Goal: Information Seeking & Learning: Learn about a topic

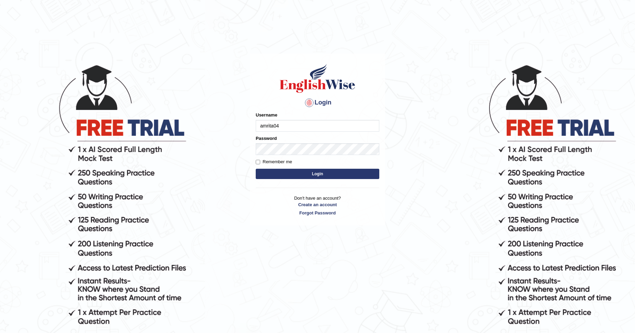
click at [263, 126] on input "amrita04" at bounding box center [318, 126] width 124 height 12
type input "Amrita04"
click at [287, 174] on button "Login" at bounding box center [318, 174] width 124 height 10
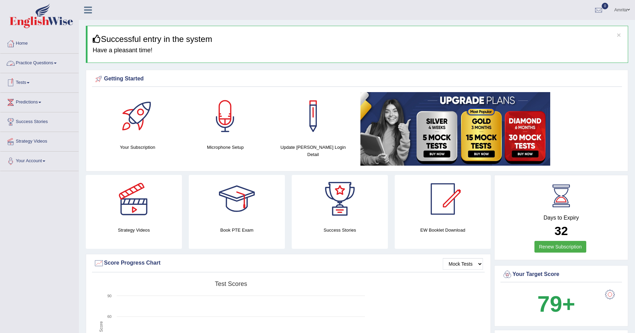
click at [46, 62] on link "Practice Questions" at bounding box center [39, 62] width 78 height 17
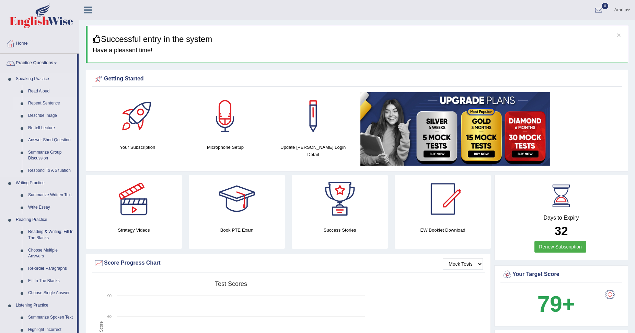
click at [37, 104] on link "Repeat Sentence" at bounding box center [51, 103] width 52 height 12
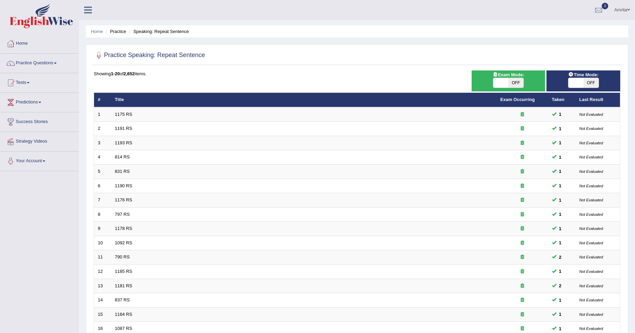
click at [515, 82] on span "OFF" at bounding box center [515, 83] width 15 height 10
checkbox input "true"
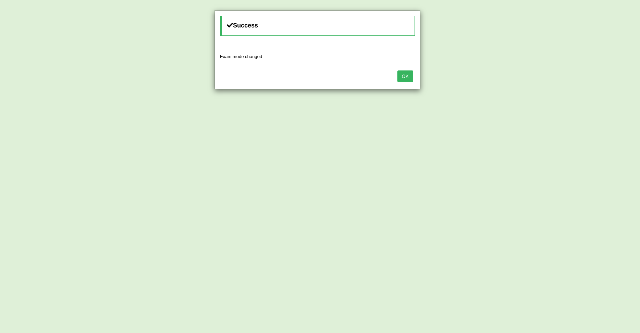
click at [406, 72] on button "OK" at bounding box center [406, 76] width 16 height 12
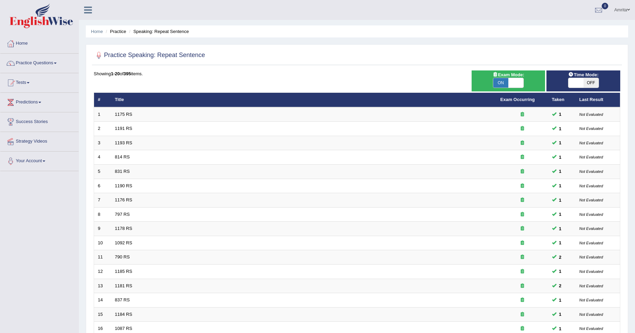
click at [589, 79] on span "OFF" at bounding box center [591, 83] width 15 height 10
checkbox input "true"
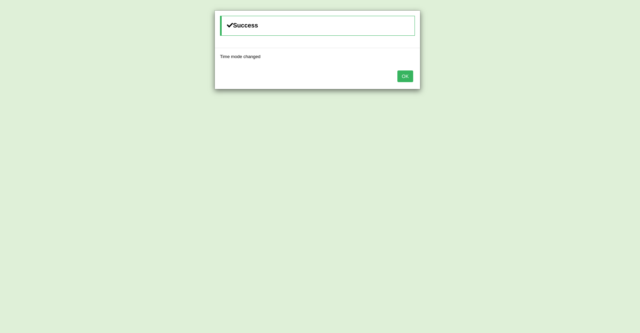
click at [403, 78] on button "OK" at bounding box center [406, 76] width 16 height 12
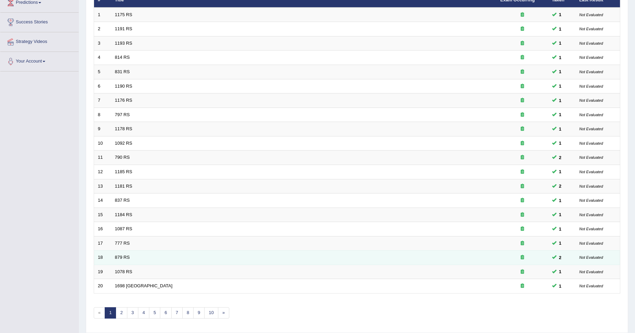
scroll to position [100, 0]
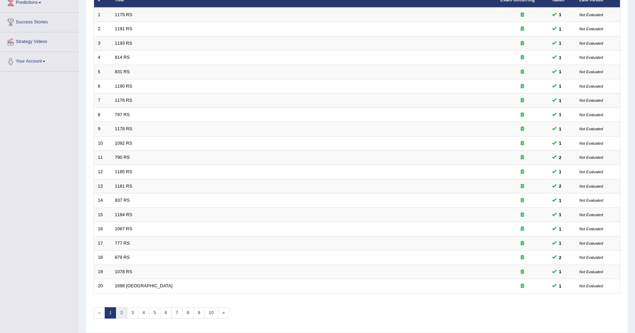
click at [123, 310] on link "2" at bounding box center [121, 312] width 11 height 11
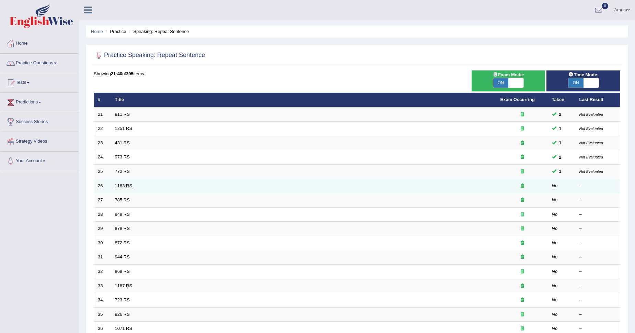
click at [125, 185] on link "1183 RS" at bounding box center [124, 185] width 18 height 5
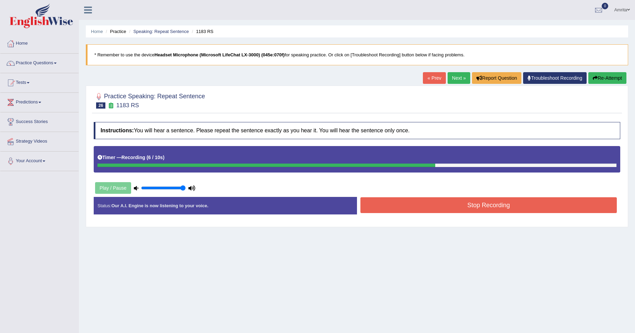
click at [422, 206] on button "Stop Recording" at bounding box center [488, 205] width 256 height 16
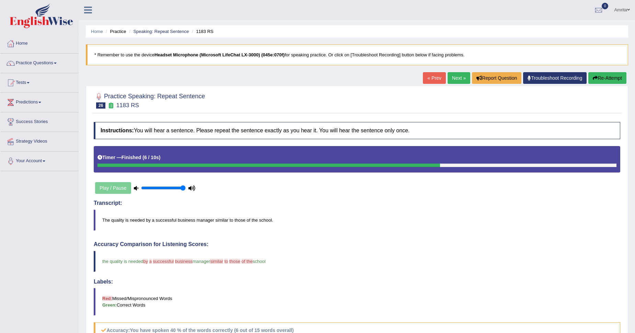
click at [617, 77] on button "Re-Attempt" at bounding box center [607, 78] width 38 height 12
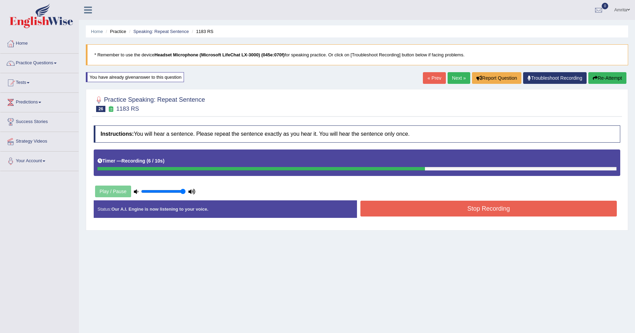
click at [504, 207] on button "Stop Recording" at bounding box center [488, 208] width 256 height 16
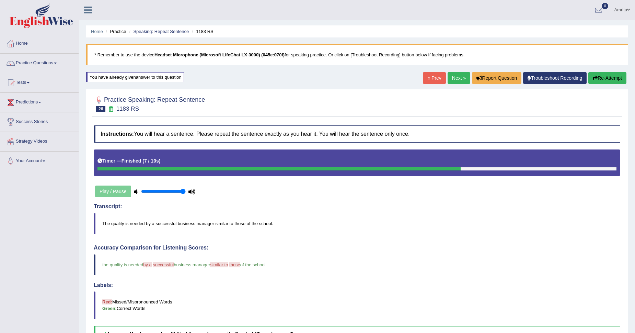
click at [451, 79] on link "Next »" at bounding box center [459, 78] width 23 height 12
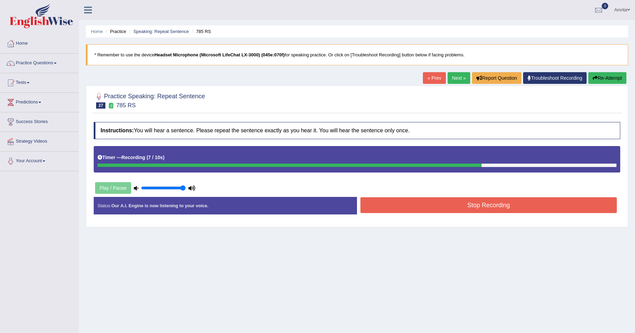
click at [381, 203] on button "Stop Recording" at bounding box center [488, 205] width 256 height 16
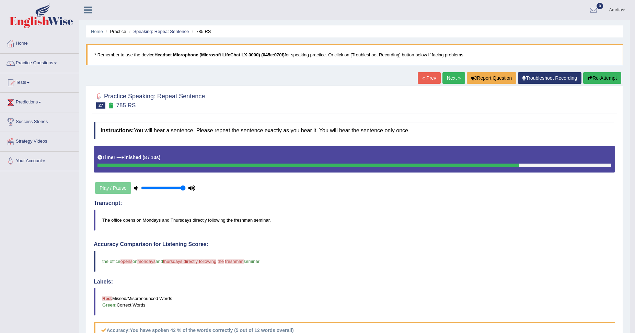
click at [611, 81] on button "Re-Attempt" at bounding box center [602, 78] width 38 height 12
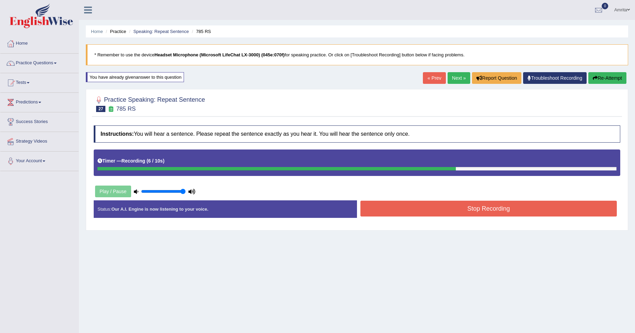
click at [383, 207] on button "Stop Recording" at bounding box center [488, 208] width 256 height 16
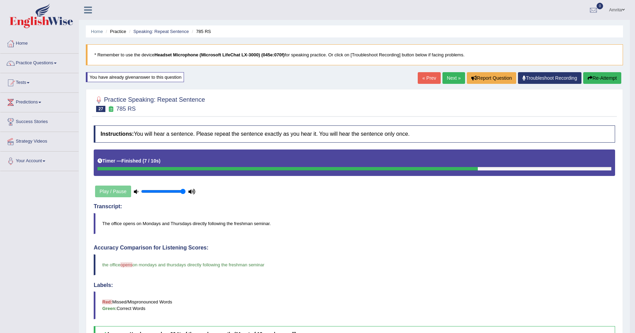
click at [451, 78] on link "Next »" at bounding box center [453, 78] width 23 height 12
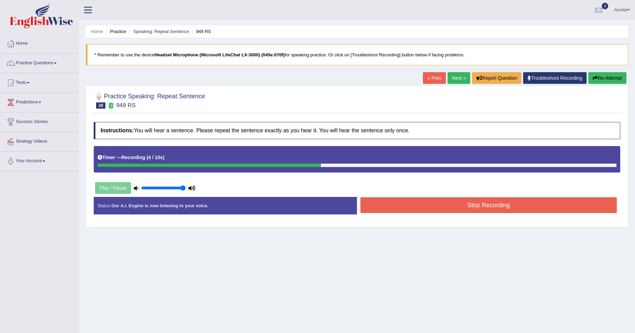
click at [453, 202] on button "Stop Recording" at bounding box center [488, 205] width 256 height 16
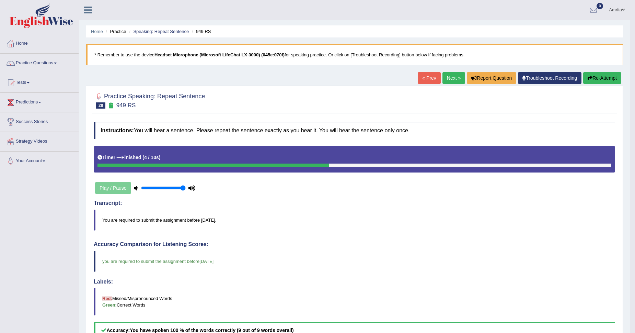
click at [453, 78] on link "Next »" at bounding box center [453, 78] width 23 height 12
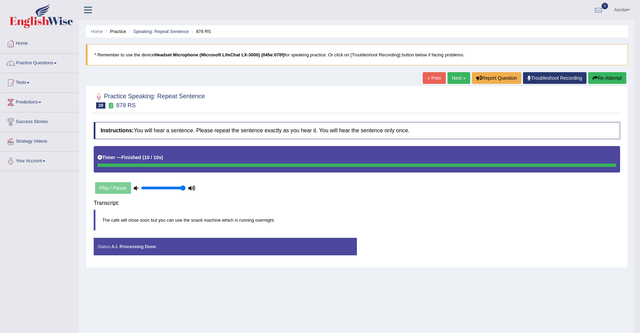
click at [0, 0] on div "Saving your answer..." at bounding box center [0, 0] width 0 height 0
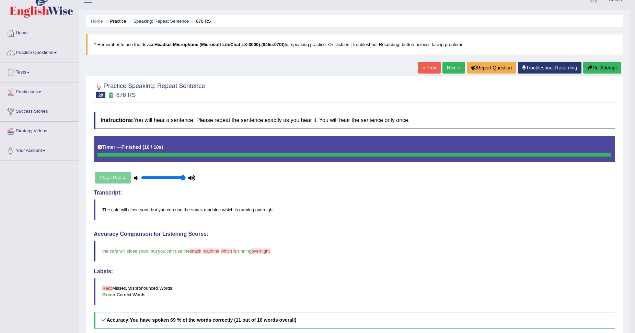
scroll to position [10, 0]
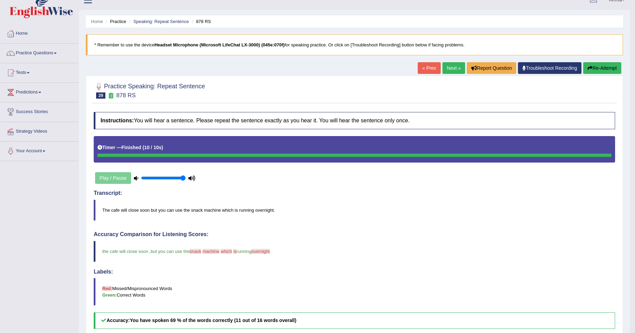
click at [599, 71] on button "Re-Attempt" at bounding box center [602, 68] width 38 height 12
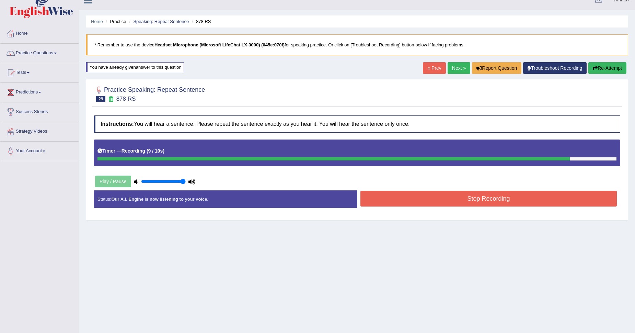
click at [491, 198] on button "Stop Recording" at bounding box center [488, 199] width 256 height 16
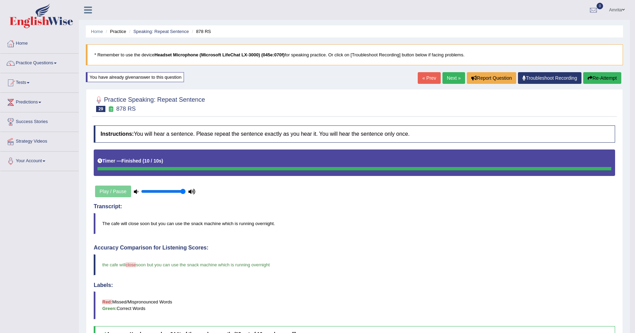
click at [448, 77] on link "Next »" at bounding box center [453, 78] width 23 height 12
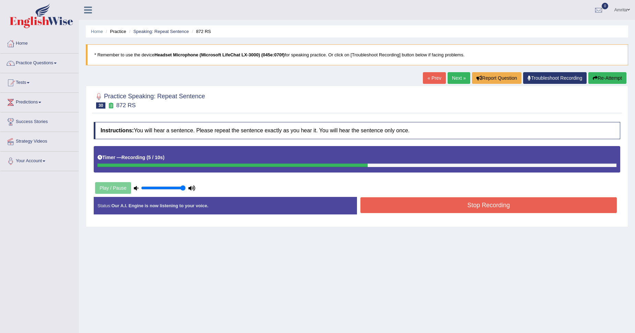
click at [399, 213] on button "Stop Recording" at bounding box center [488, 205] width 256 height 16
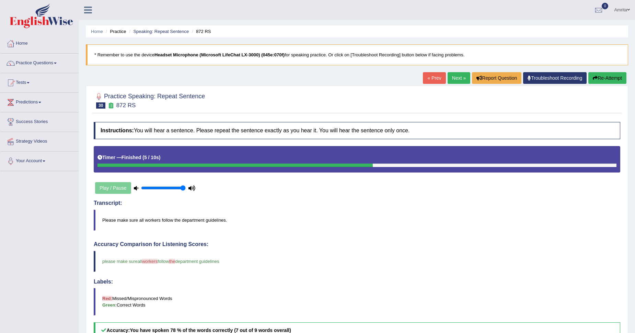
click at [452, 80] on link "Next »" at bounding box center [459, 78] width 23 height 12
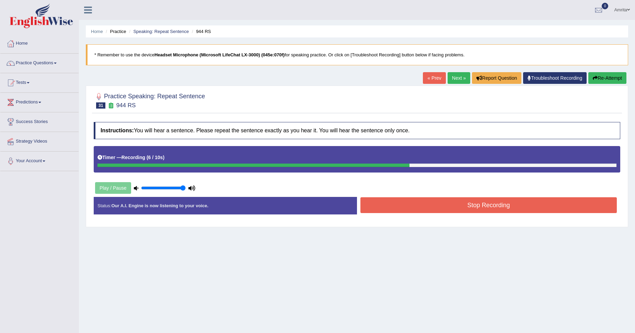
click at [436, 210] on button "Stop Recording" at bounding box center [488, 205] width 256 height 16
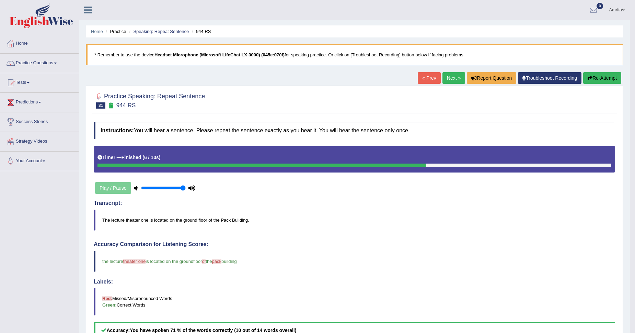
click at [444, 81] on link "Next »" at bounding box center [453, 78] width 23 height 12
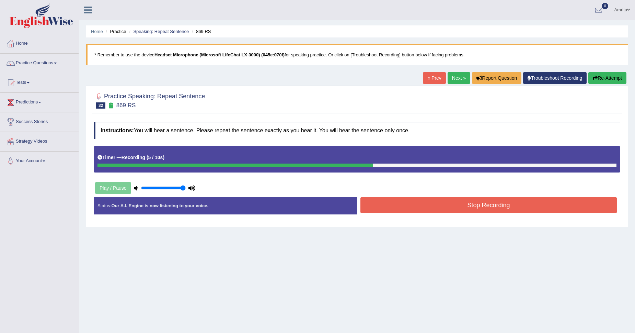
click at [534, 205] on button "Stop Recording" at bounding box center [488, 205] width 256 height 16
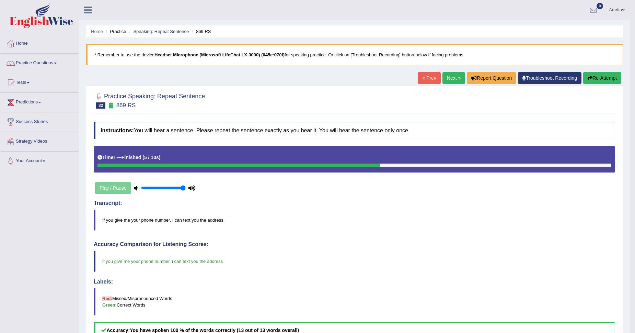
click at [448, 80] on link "Next »" at bounding box center [453, 78] width 23 height 12
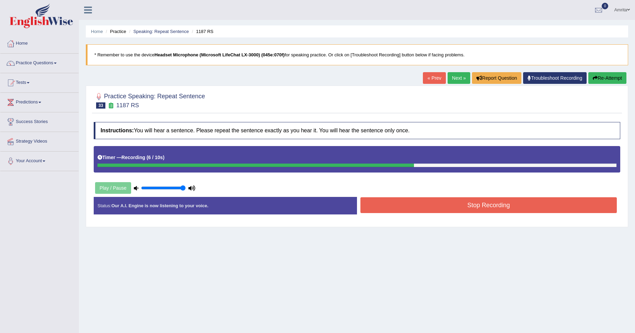
click at [424, 206] on button "Stop Recording" at bounding box center [488, 205] width 256 height 16
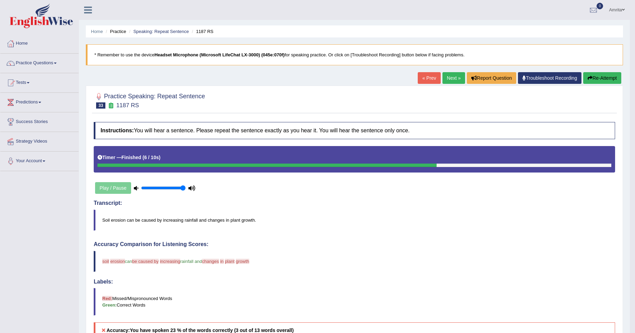
click at [604, 78] on button "Re-Attempt" at bounding box center [602, 78] width 38 height 12
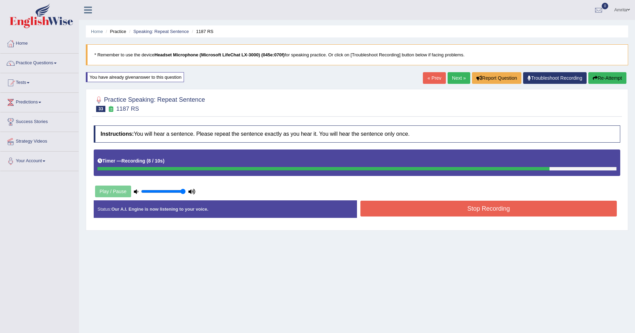
click at [383, 211] on button "Stop Recording" at bounding box center [488, 208] width 256 height 16
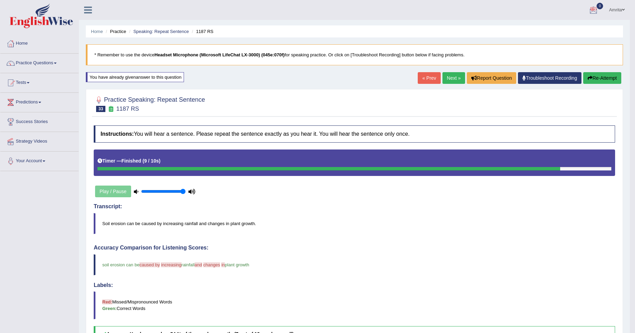
click at [614, 9] on link "Amrita" at bounding box center [617, 9] width 26 height 18
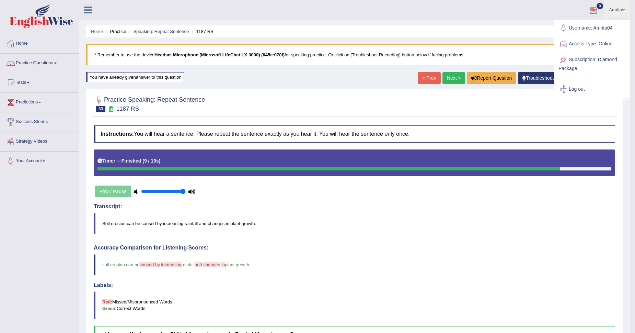
click at [577, 90] on link "Log out" at bounding box center [592, 89] width 74 height 16
